Goal: Navigation & Orientation: Find specific page/section

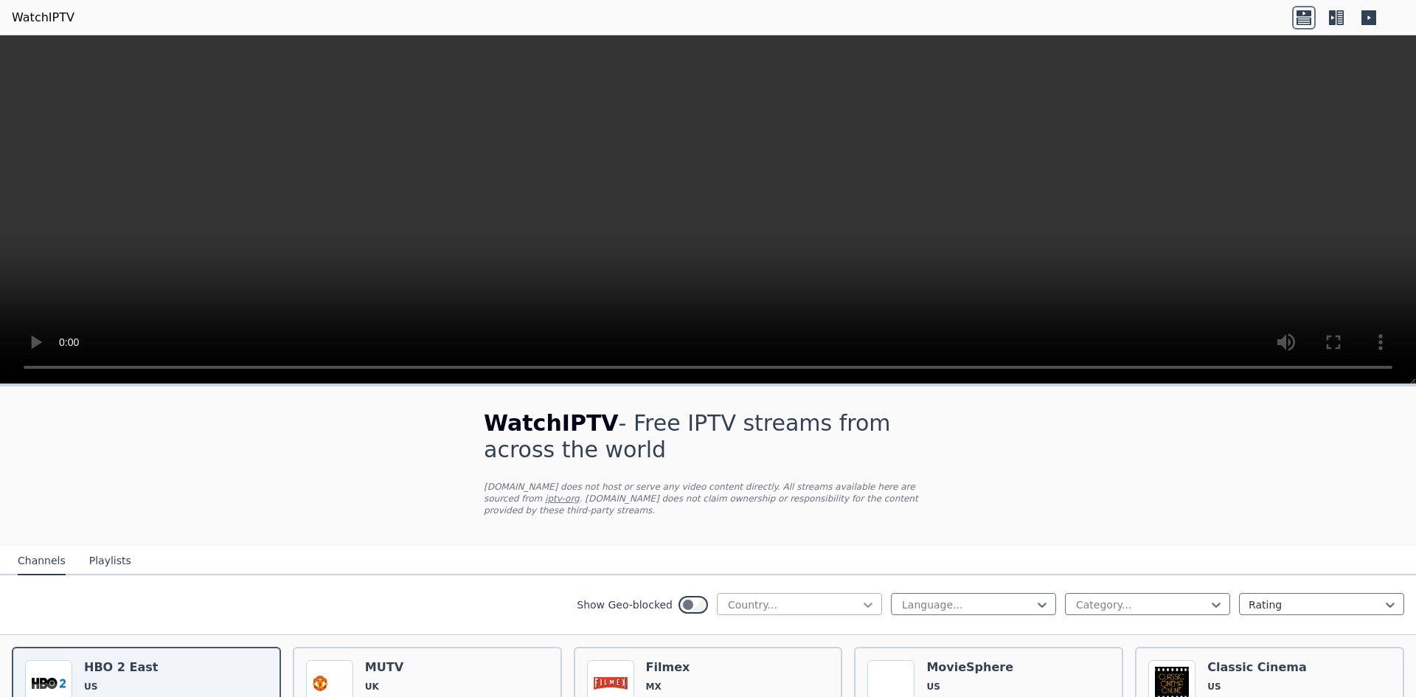
click at [860, 597] on icon at bounding box center [867, 604] width 15 height 15
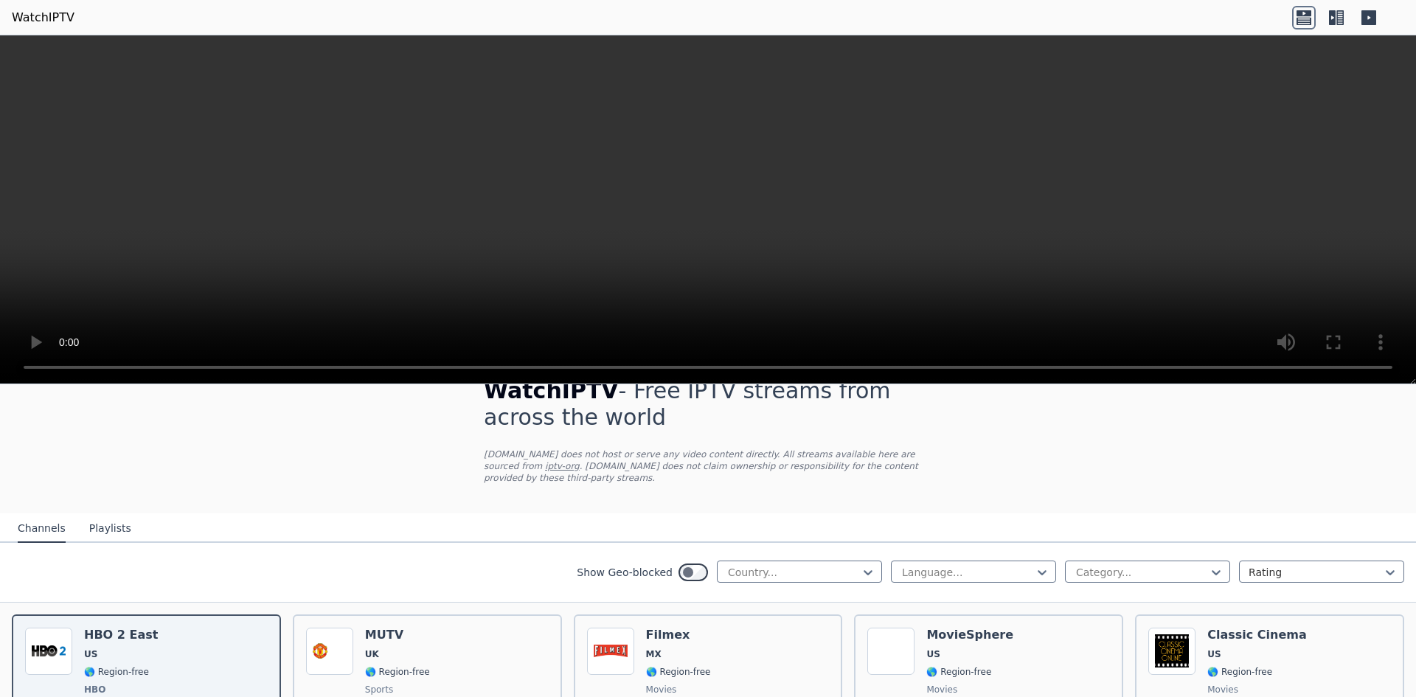
scroll to position [98, 0]
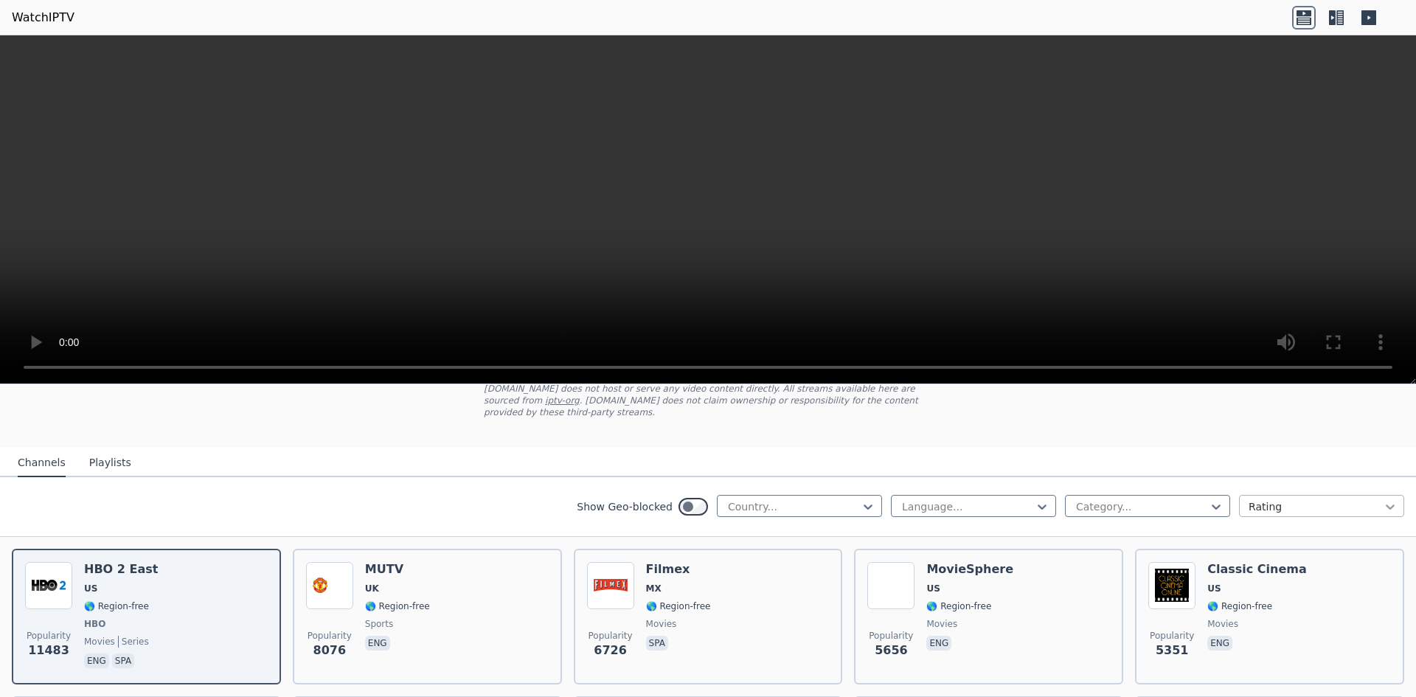
click at [1382, 499] on icon at bounding box center [1389, 506] width 15 height 15
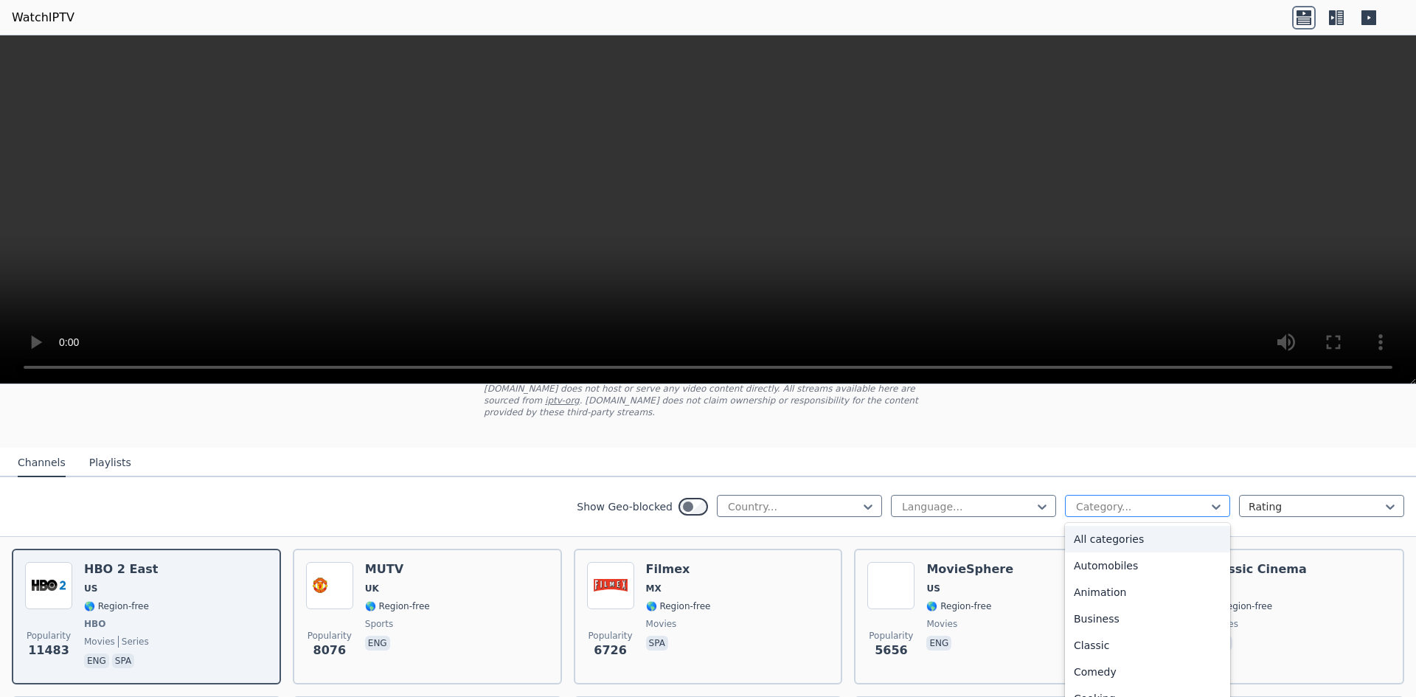
click at [1122, 501] on div at bounding box center [1141, 506] width 134 height 15
click at [1118, 626] on div "Sports" at bounding box center [1147, 634] width 165 height 27
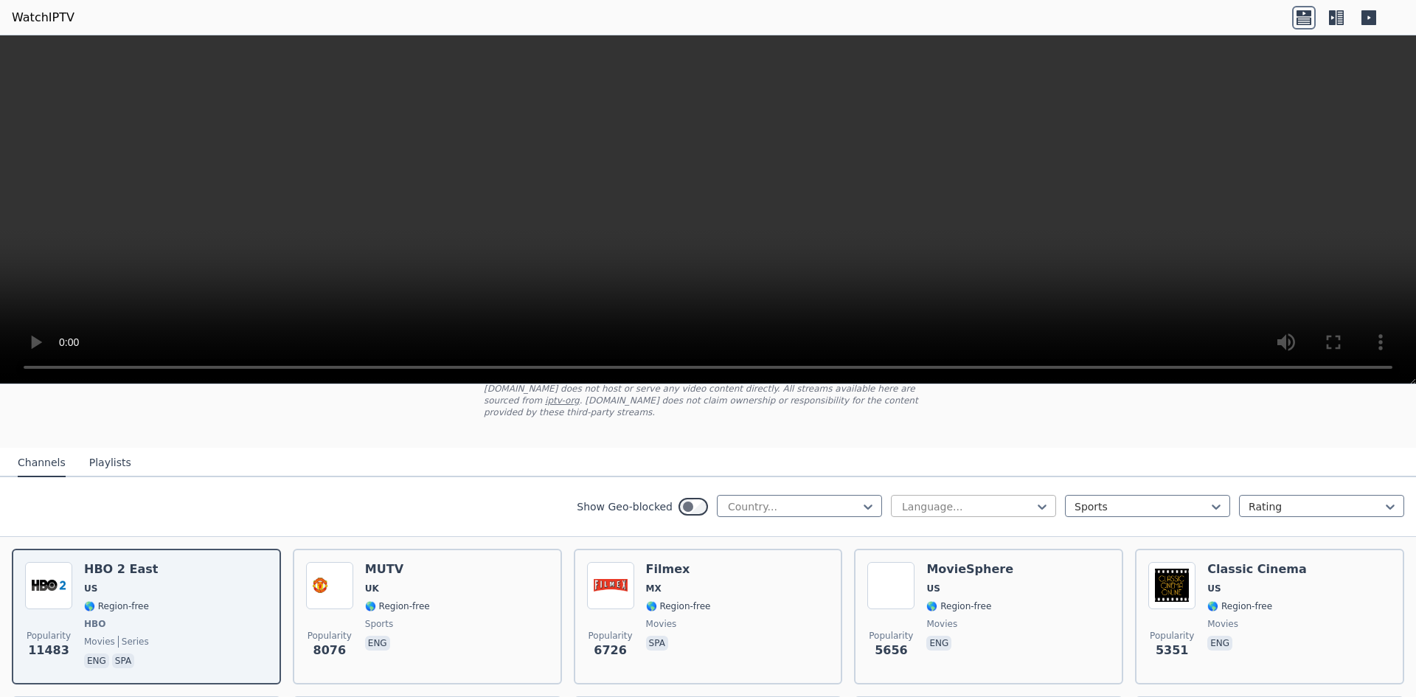
click at [992, 504] on div "Language..." at bounding box center [973, 506] width 165 height 22
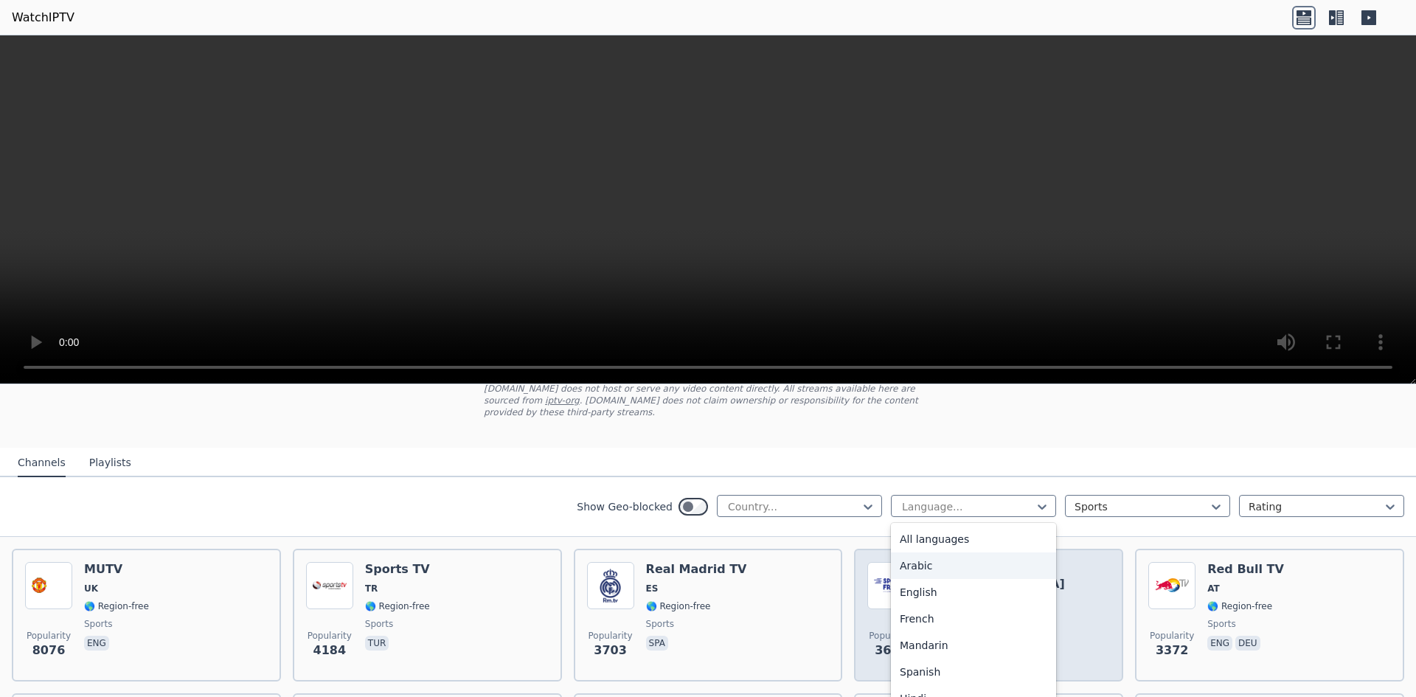
click at [917, 557] on div "Arabic" at bounding box center [973, 565] width 165 height 27
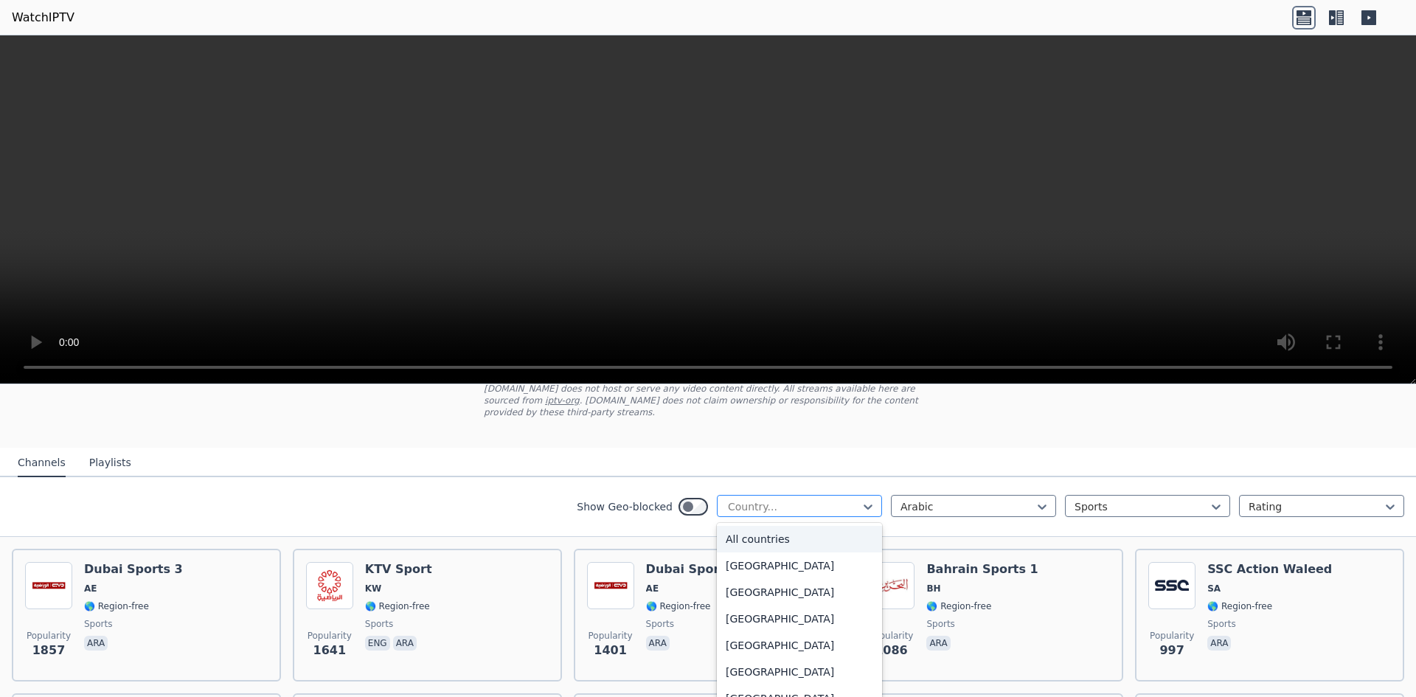
click at [829, 499] on div at bounding box center [793, 506] width 134 height 15
click at [754, 526] on div "All countries" at bounding box center [799, 539] width 165 height 27
